Goal: Task Accomplishment & Management: Use online tool/utility

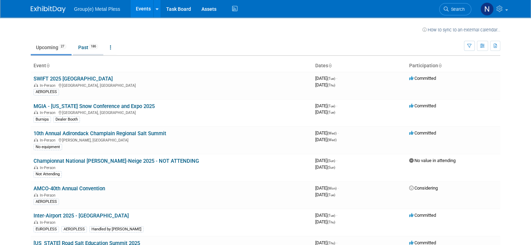
click at [79, 46] on link "Past 186" at bounding box center [88, 47] width 30 height 13
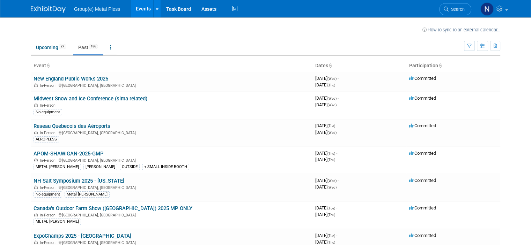
click at [103, 97] on link "Midwest Snow and Ice Conference (sima related)" at bounding box center [91, 99] width 114 height 6
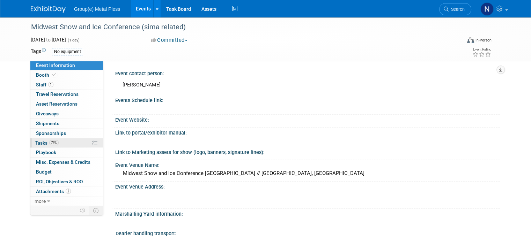
click at [71, 141] on link "79% Tasks 79%" at bounding box center [66, 143] width 73 height 9
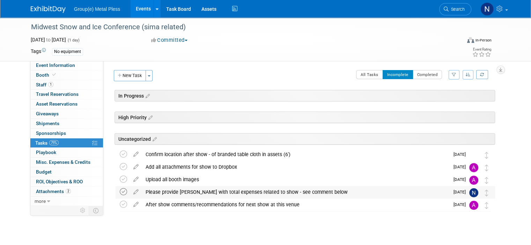
click at [120, 192] on icon at bounding box center [123, 191] width 7 height 7
